Goal: Information Seeking & Learning: Learn about a topic

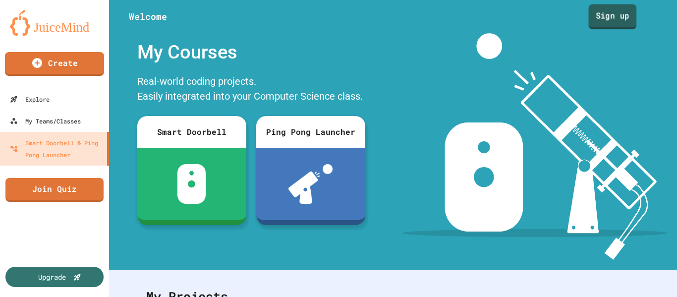
click at [629, 26] on link "Sign up" at bounding box center [612, 16] width 48 height 25
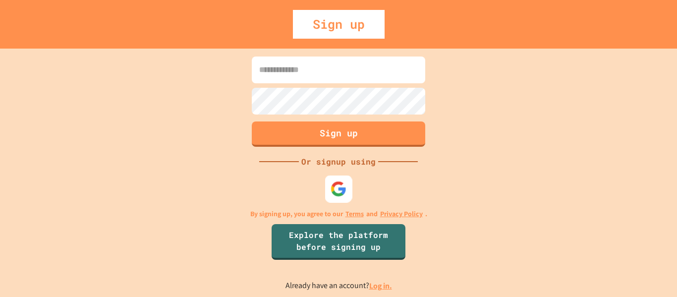
click at [342, 189] on img at bounding box center [338, 188] width 16 height 16
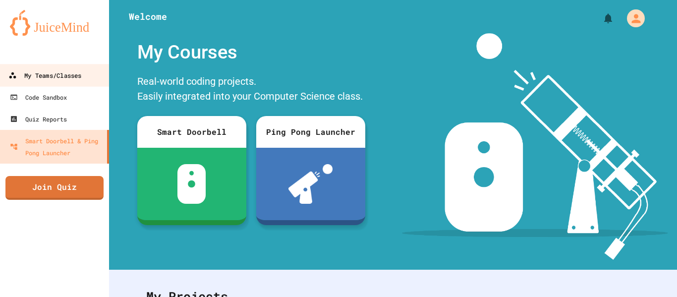
click at [78, 71] on div "My Teams/Classes" at bounding box center [44, 75] width 73 height 12
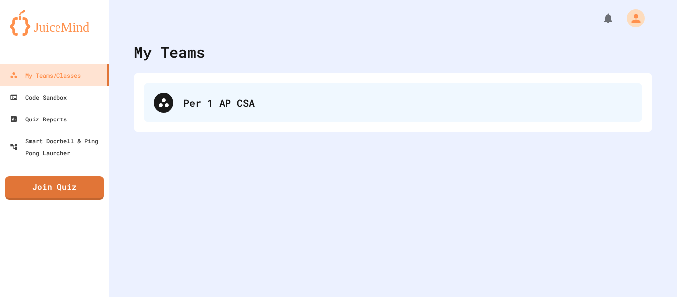
click at [472, 107] on div "Per 1 AP CSA" at bounding box center [407, 102] width 449 height 15
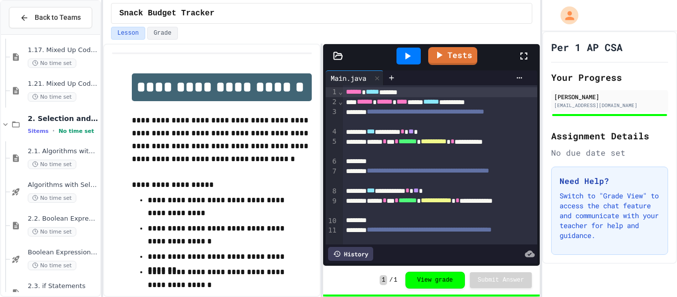
scroll to position [432, 0]
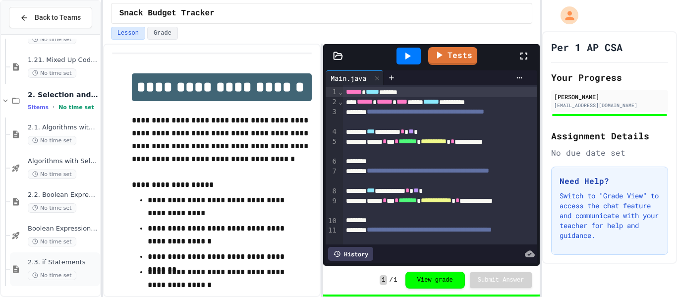
click at [72, 260] on span "2.3. if Statements" at bounding box center [63, 262] width 70 height 8
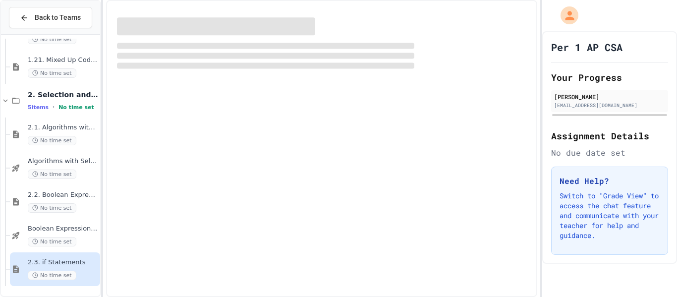
scroll to position [421, 0]
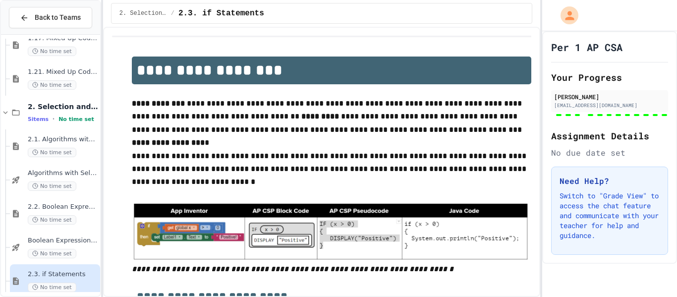
type input "**********"
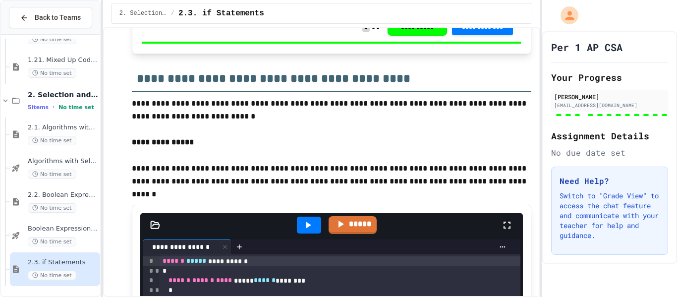
scroll to position [1450, 0]
